Goal: Transaction & Acquisition: Book appointment/travel/reservation

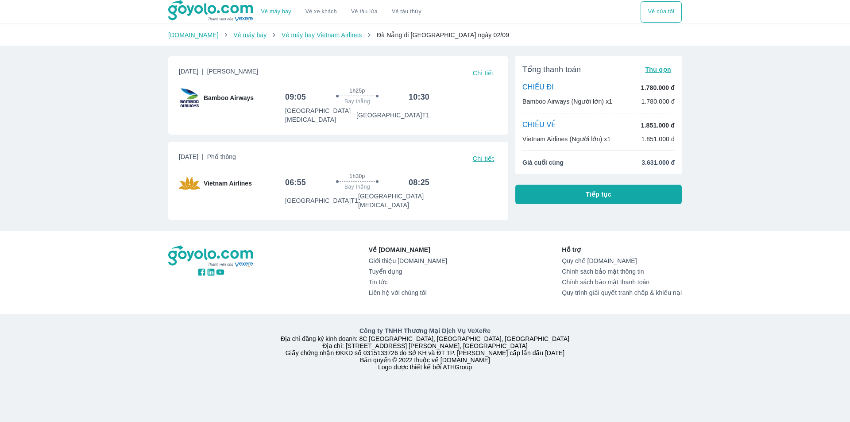
click at [562, 195] on button "Tiếp tục" at bounding box center [598, 194] width 166 height 19
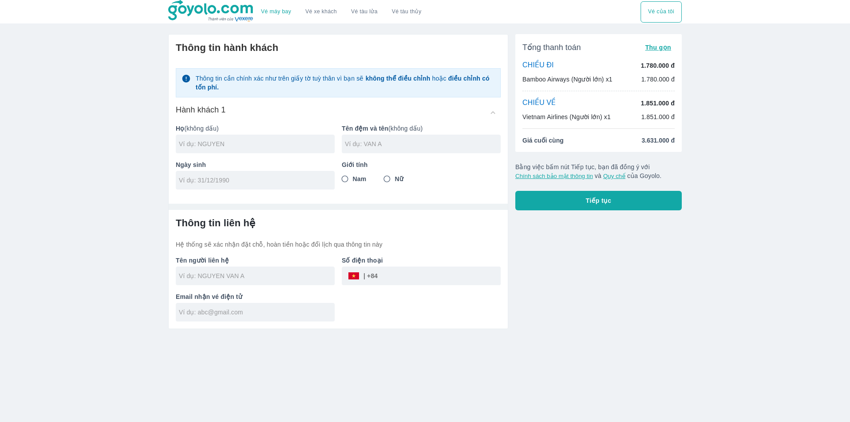
click at [263, 150] on div at bounding box center [255, 144] width 159 height 19
type input "PHAM"
type input "[PERSON_NAME]"
type input "[DATE]"
click at [348, 179] on input "Nam" at bounding box center [345, 179] width 16 height 16
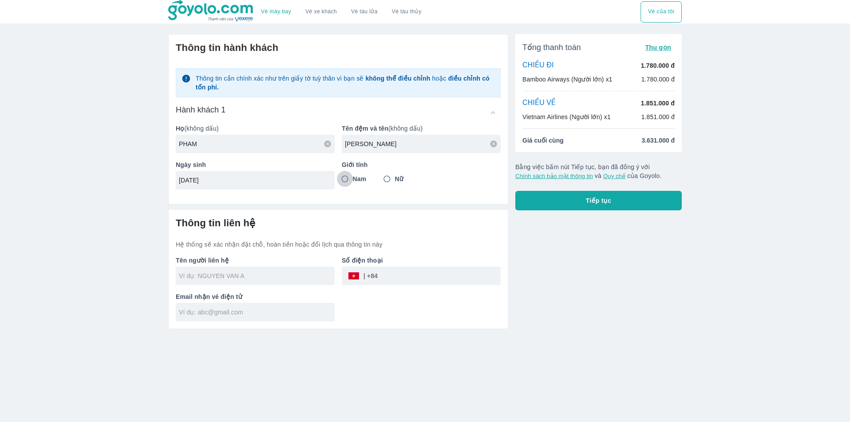
radio input "true"
click at [317, 216] on div "Thông tin liên hệ Hệ thống sẽ xác nhận đặt chỗ, hoàn tiền hoặc đổi lịch qua thô…" at bounding box center [338, 269] width 339 height 119
type input "PHAM [PERSON_NAME]"
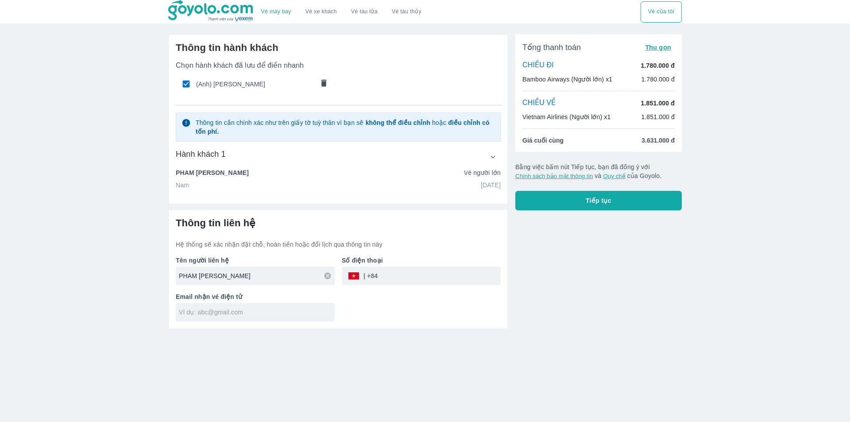
click at [268, 276] on input "PHAM [PERSON_NAME]" at bounding box center [257, 275] width 156 height 9
click at [398, 274] on input "tel" at bounding box center [439, 275] width 123 height 21
type input "779440528"
click at [304, 306] on div at bounding box center [255, 312] width 159 height 19
type input "longbui1052000@gmail.com"
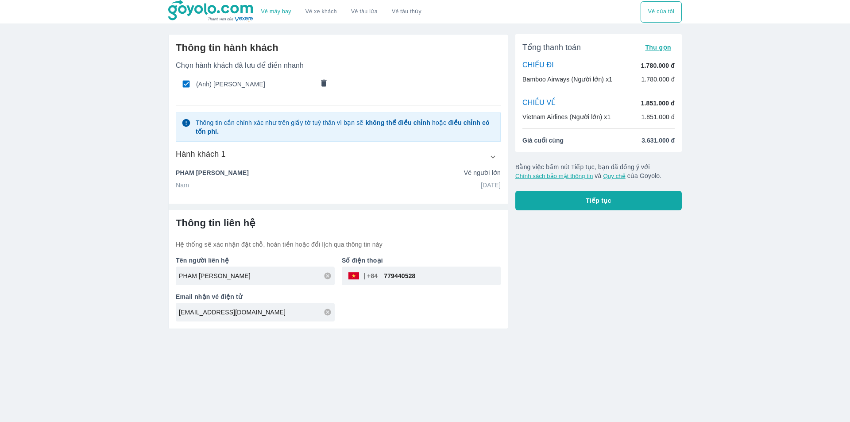
click at [524, 240] on div "Tổng thanh toán Thu gọn CHIỀU ĐI 1.780.000 đ Bamboo Airways (Người lớn) x1 1.78…" at bounding box center [595, 178] width 174 height 302
click at [557, 202] on button "Tiếp tục" at bounding box center [598, 200] width 166 height 19
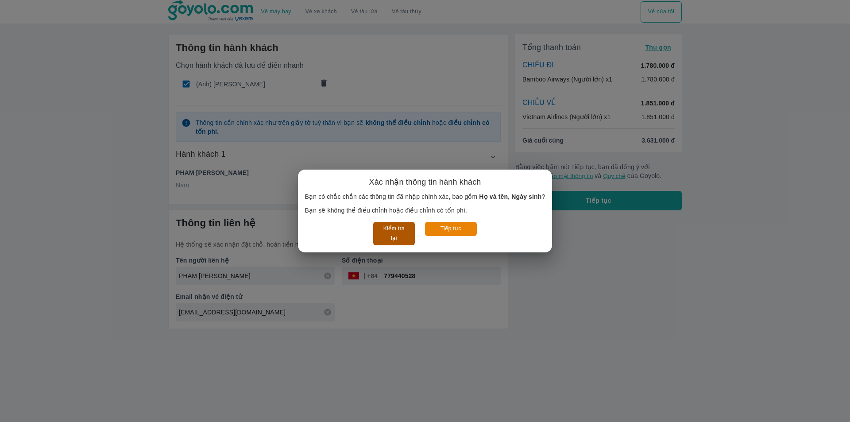
click at [400, 235] on button "Kiểm tra lại" at bounding box center [393, 233] width 41 height 23
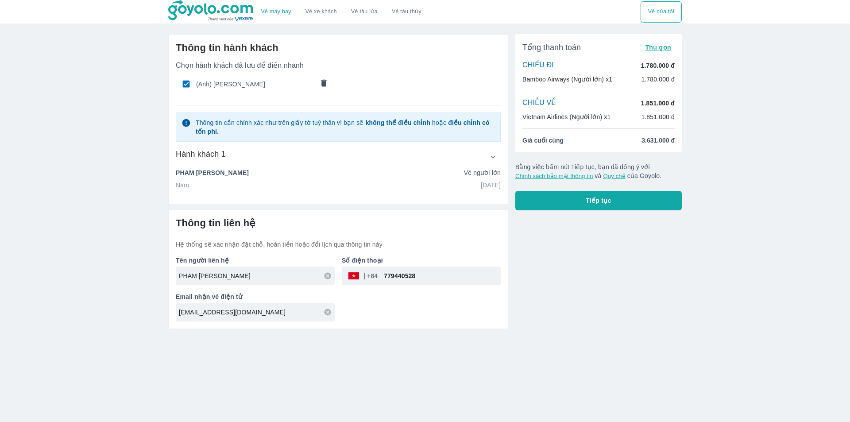
click at [206, 183] on div "Nam 10/05/2000" at bounding box center [338, 185] width 325 height 9
click at [495, 157] on icon "button" at bounding box center [492, 156] width 9 height 9
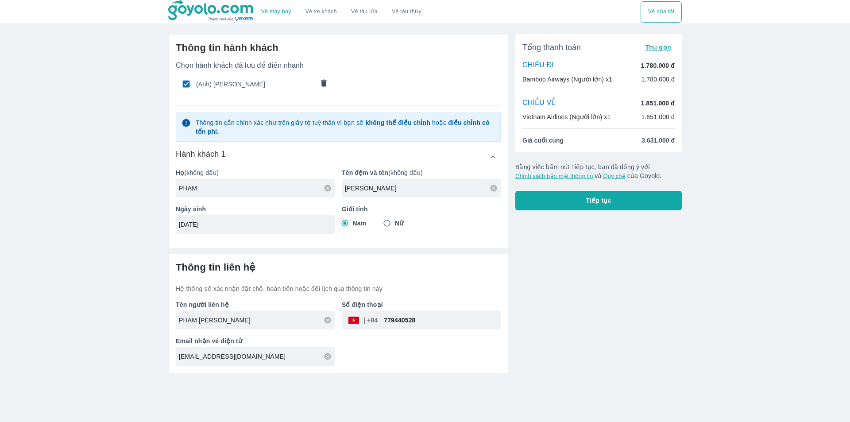
click at [590, 196] on button "Tiếp tục" at bounding box center [598, 200] width 166 height 19
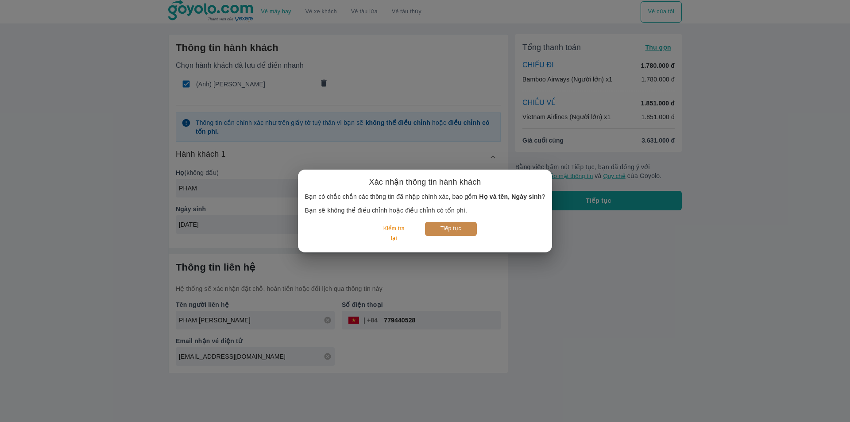
click at [466, 225] on button "Tiếp tục" at bounding box center [451, 229] width 52 height 14
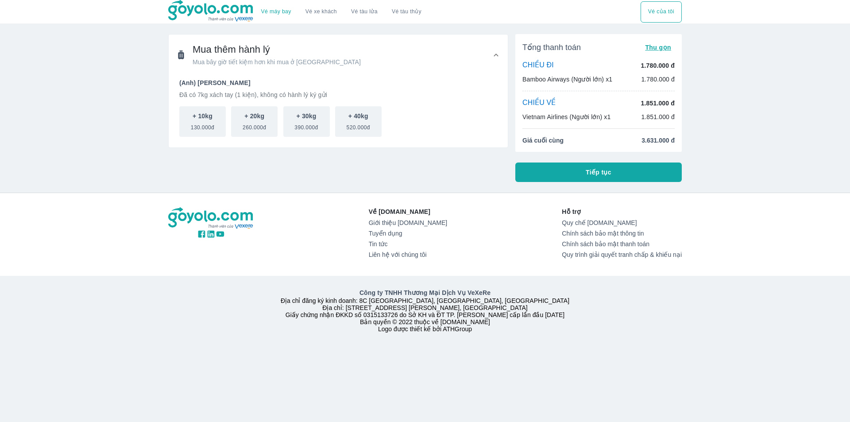
click at [611, 171] on span "Tiếp tục" at bounding box center [599, 172] width 26 height 9
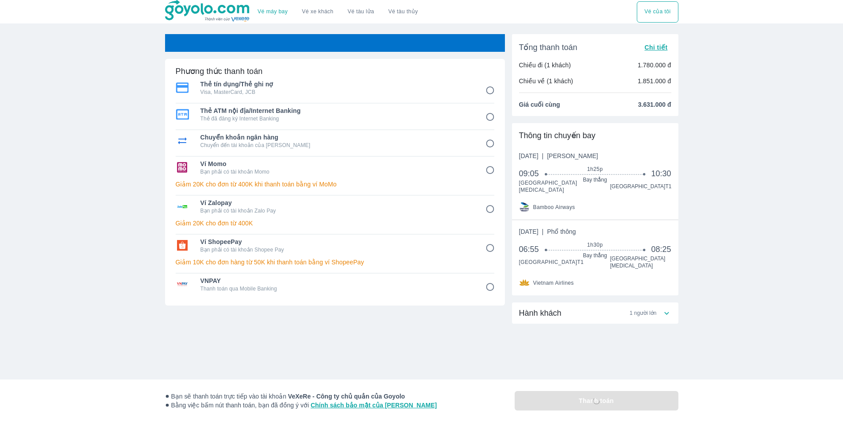
click at [324, 141] on span "Chuyển khoản ngân hàng" at bounding box center [337, 137] width 273 height 9
radio input "true"
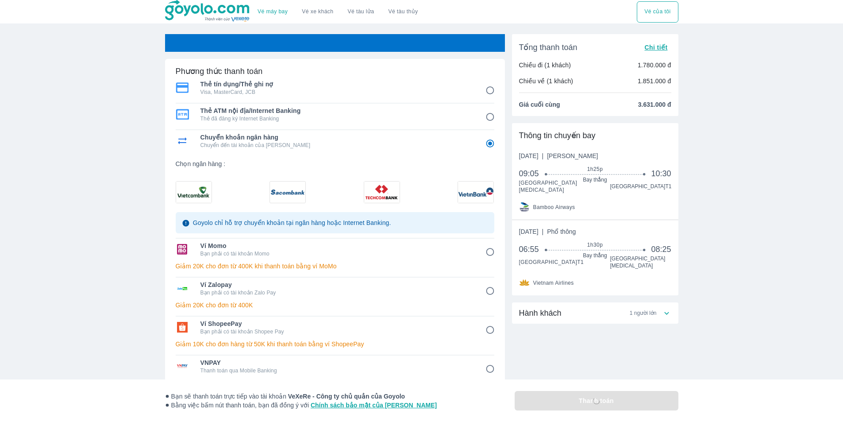
radio input "false"
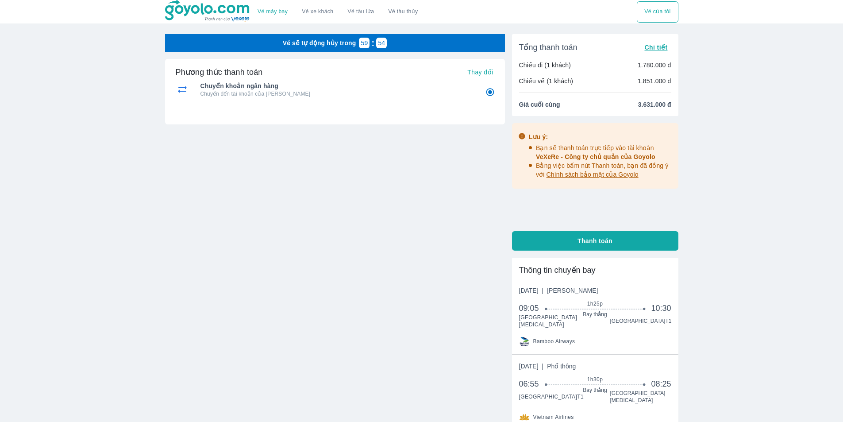
click at [588, 241] on span "Thanh toán" at bounding box center [595, 240] width 35 height 9
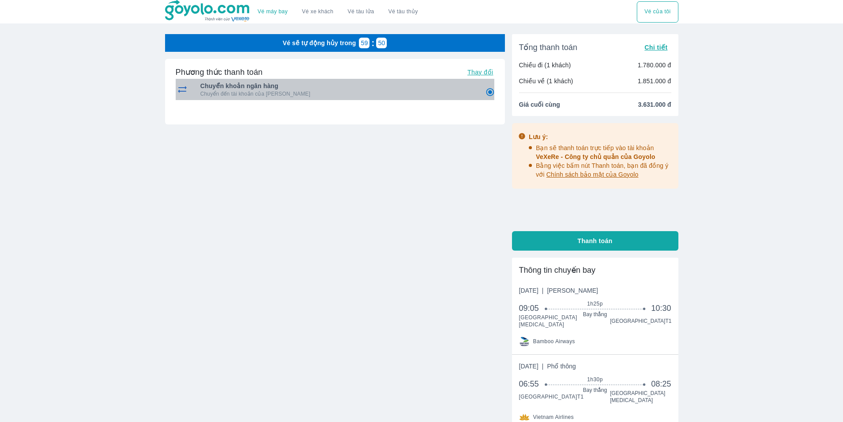
click at [292, 88] on span "Chuyển khoản ngân hàng" at bounding box center [337, 85] width 273 height 9
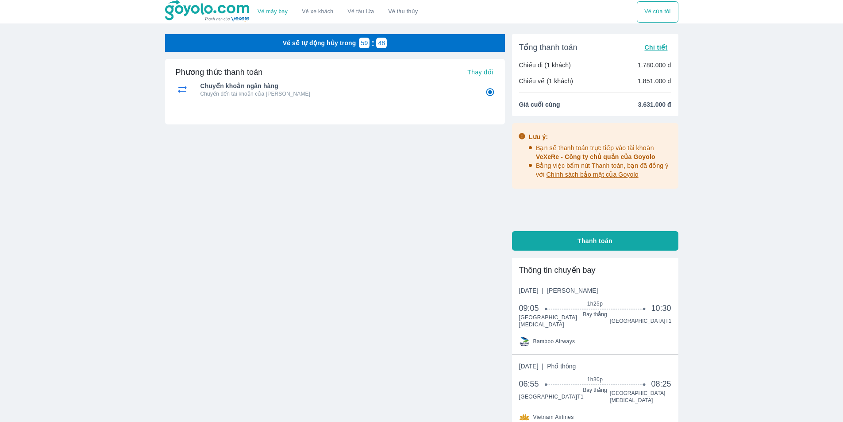
click at [577, 241] on button "Thanh toán" at bounding box center [595, 240] width 166 height 19
click at [479, 69] on span "Thay đổi" at bounding box center [481, 72] width 26 height 7
radio input "false"
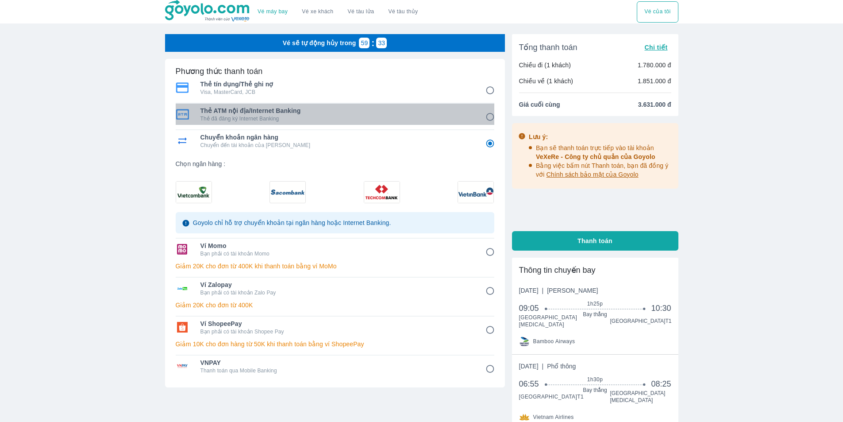
click at [269, 116] on p "Thẻ đã đăng ký Internet Banking" at bounding box center [337, 118] width 273 height 7
radio input "true"
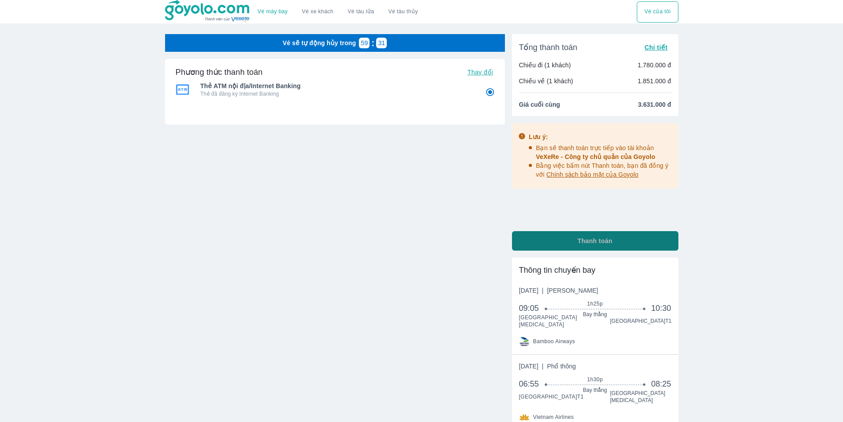
click at [588, 245] on span "Thanh toán" at bounding box center [595, 240] width 35 height 9
radio input "false"
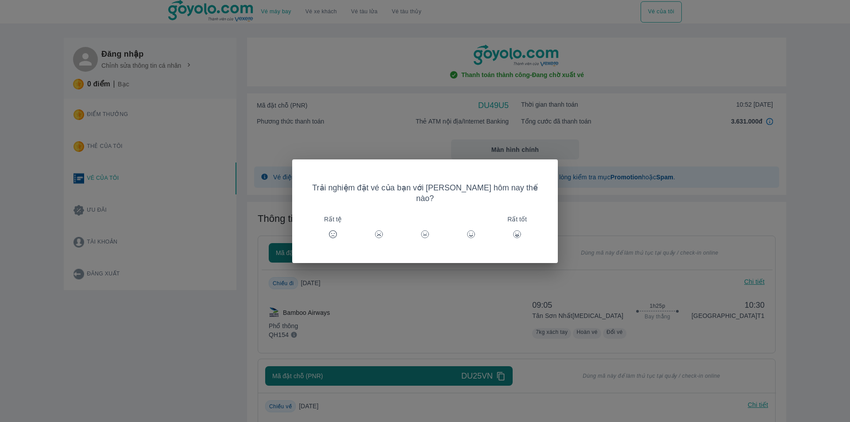
click at [513, 230] on icon at bounding box center [517, 234] width 9 height 9
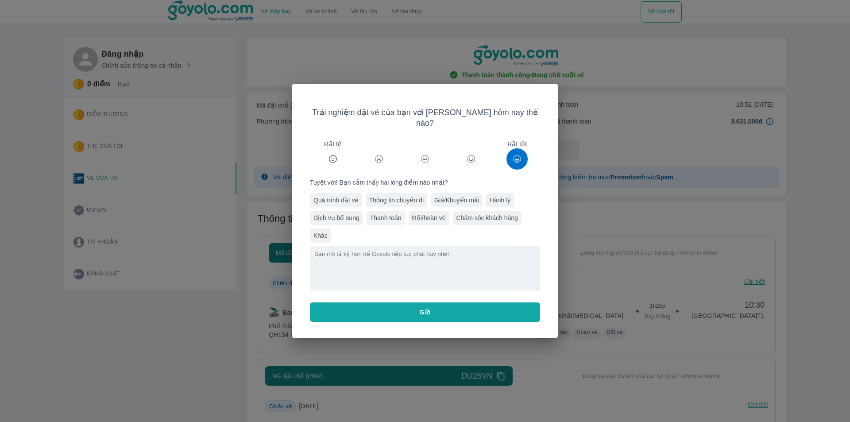
click at [448, 302] on button "Gửi" at bounding box center [425, 311] width 230 height 19
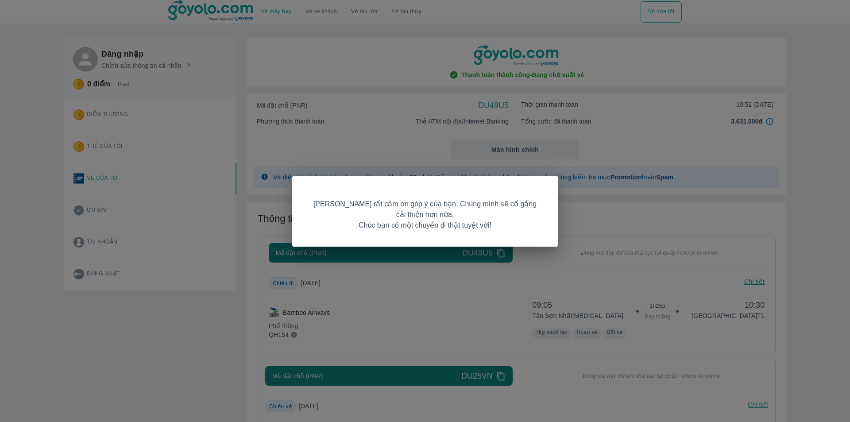
click at [599, 246] on div "[PERSON_NAME] rất cảm ơn góp ý của bạn. Chúng mình sẽ cố gắng cải thiện hơn nữa…" at bounding box center [425, 211] width 850 height 422
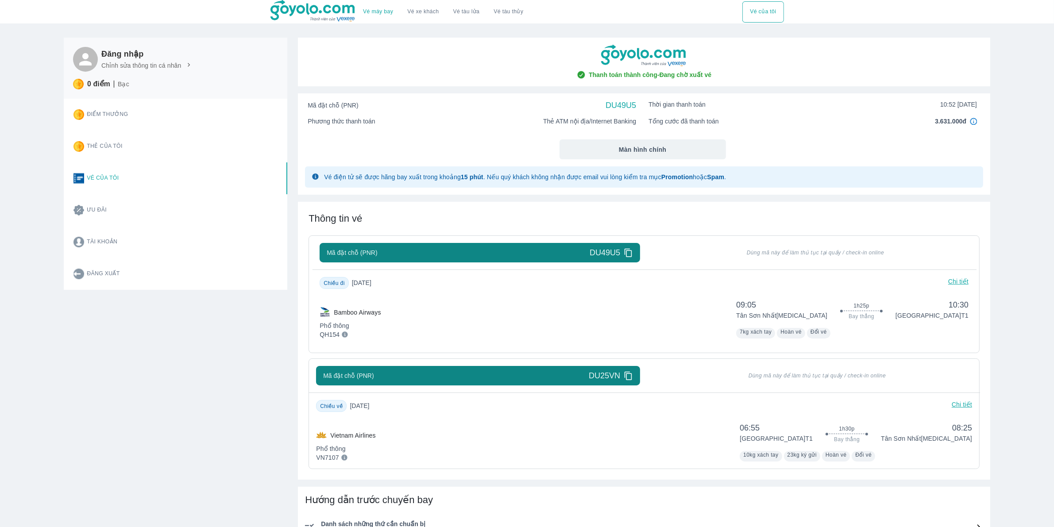
click at [697, 77] on span "Thanh toán thành công - Đang chờ xuất vé" at bounding box center [650, 74] width 123 height 9
click at [760, 20] on button "Vé của tôi" at bounding box center [762, 11] width 41 height 21
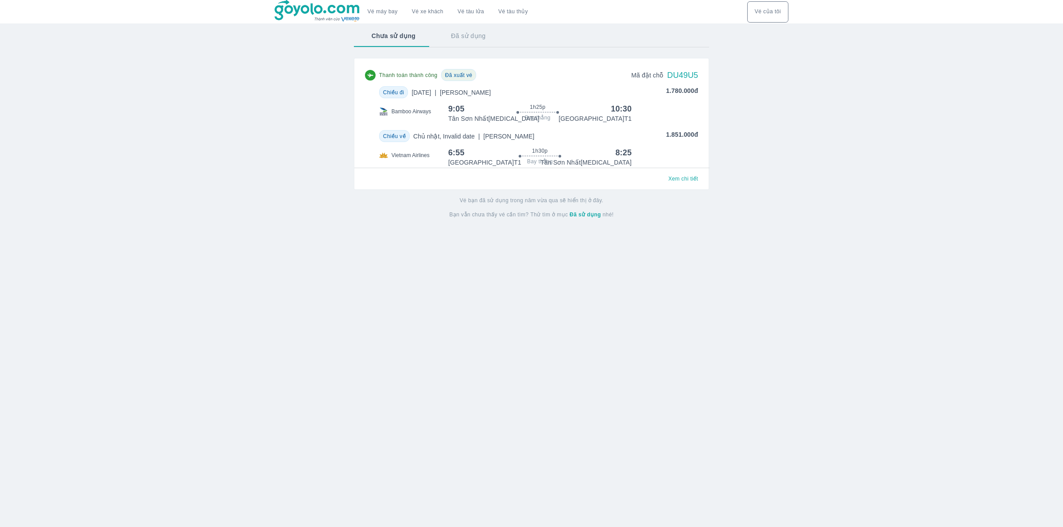
click at [399, 98] on div "Chiều đi" at bounding box center [393, 92] width 29 height 12
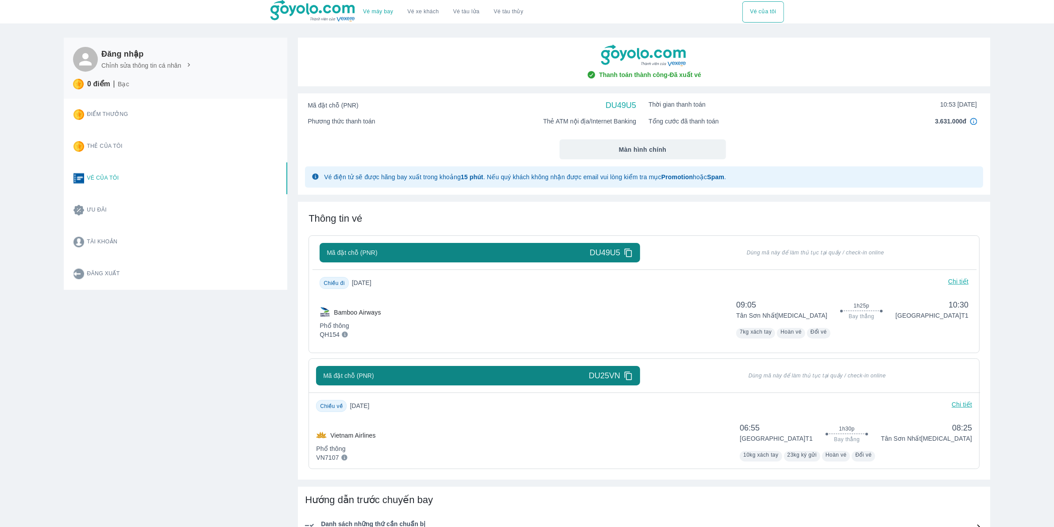
click at [850, 284] on p "Chi tiết" at bounding box center [958, 283] width 20 height 12
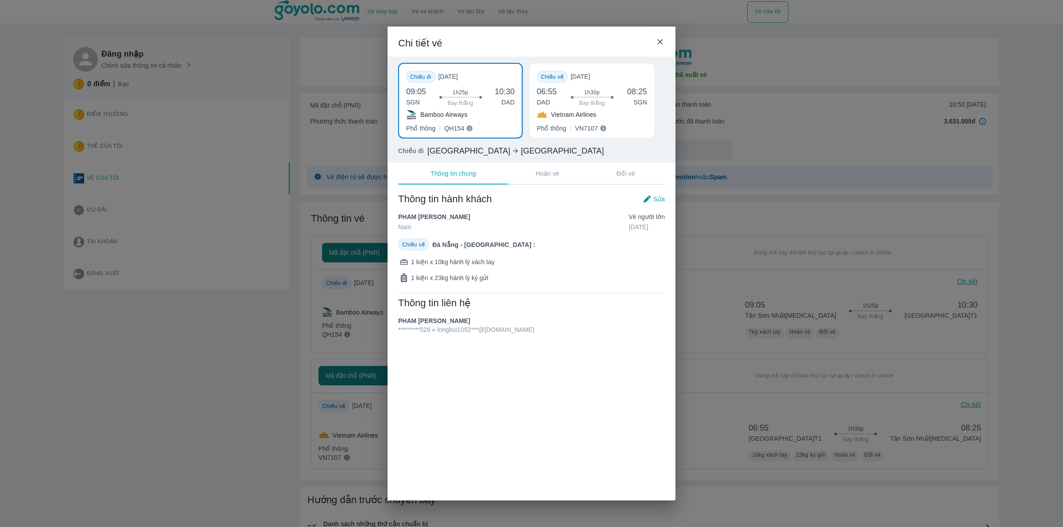
click at [796, 257] on div "Chi tiết vé Chiều đi [DATE] 09:05 SGN 1h25p Bay thẳng 10:30 DAD Bamboo Airways …" at bounding box center [531, 263] width 1063 height 527
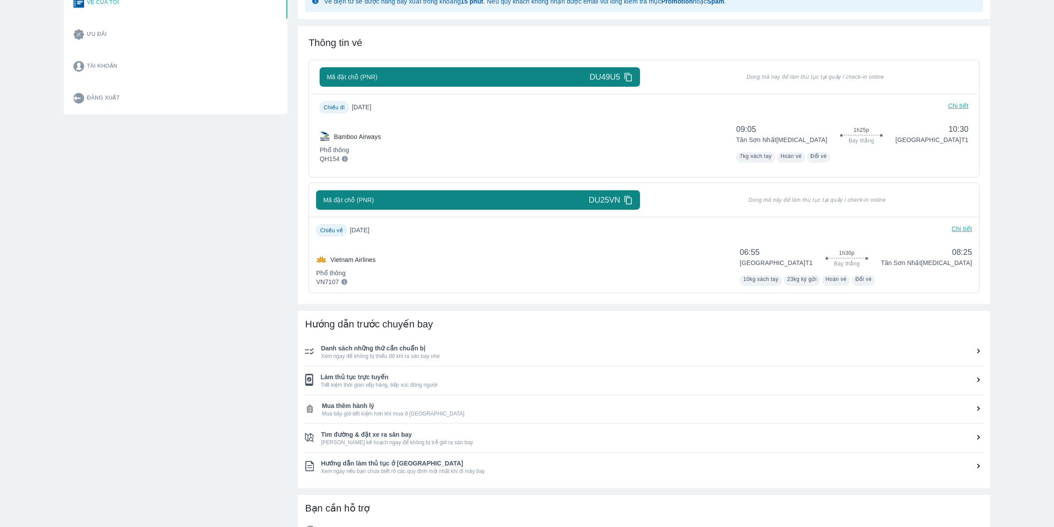
scroll to position [332, 0]
